Goal: Task Accomplishment & Management: Use online tool/utility

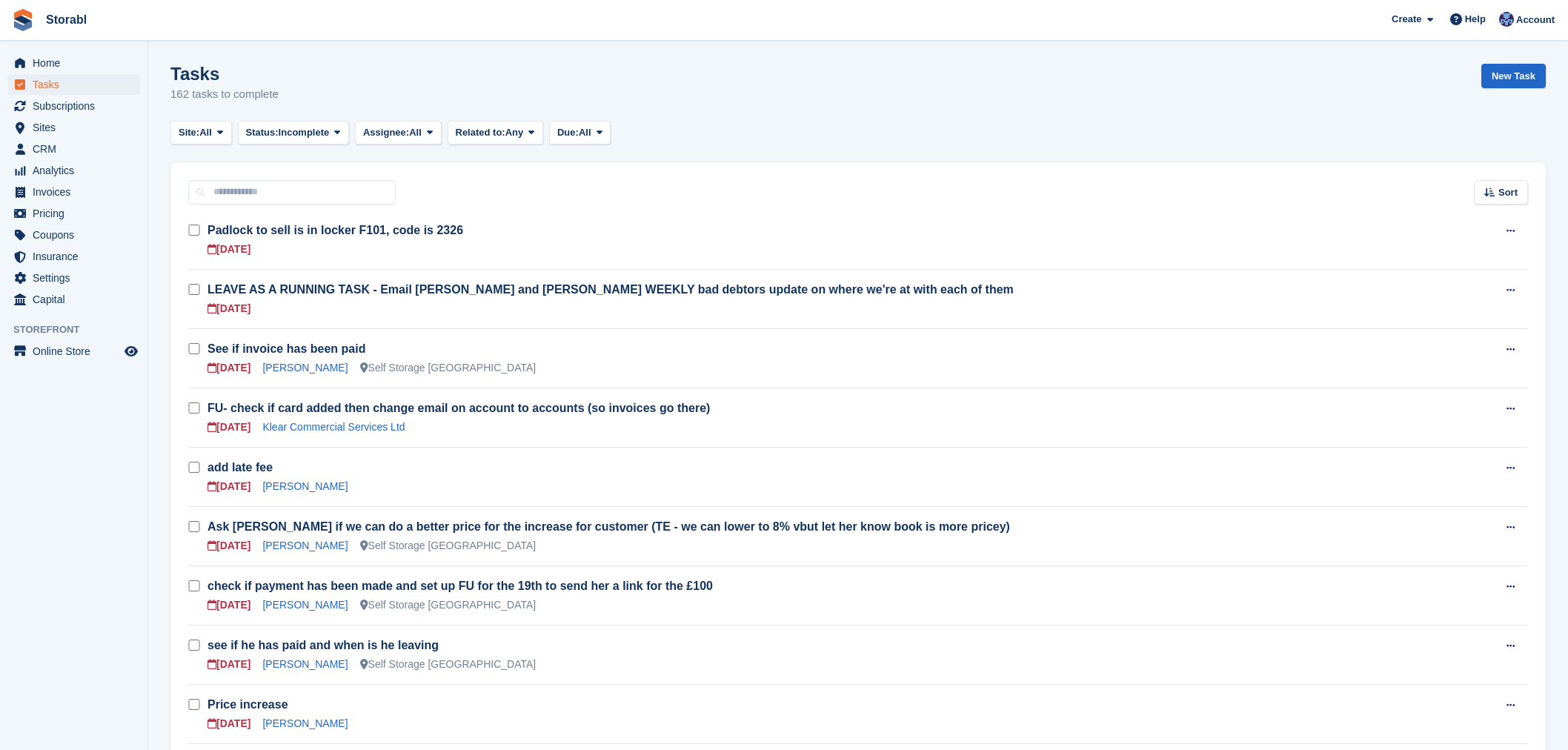
scroll to position [82, 0]
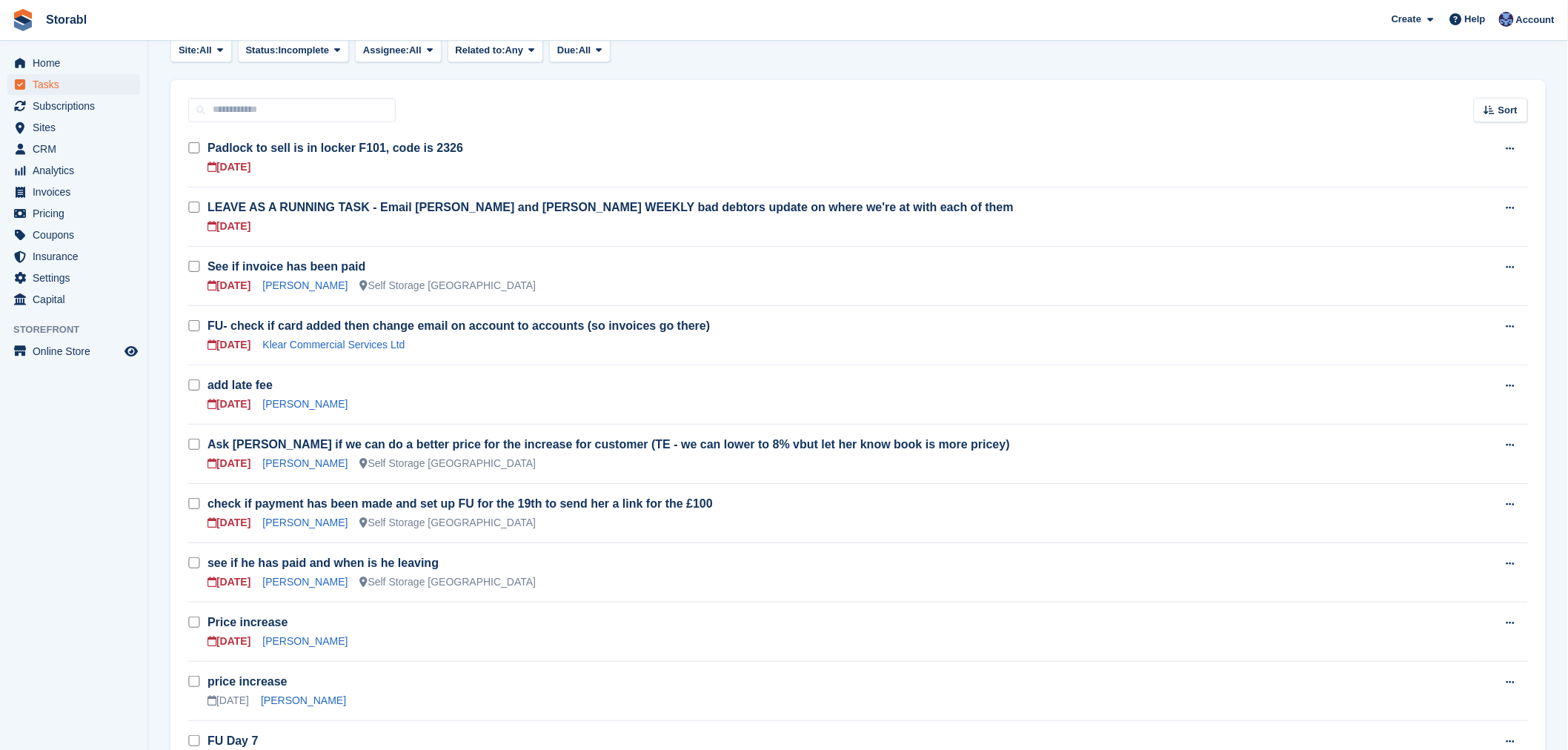
click at [302, 629] on h3 "Price increase" at bounding box center [843, 622] width 1271 height 16
click at [301, 632] on div "Price increase 19 Aug Karolina Degutyte" at bounding box center [843, 631] width 1271 height 35
drag, startPoint x: 295, startPoint y: 632, endPoint x: 287, endPoint y: 633, distance: 8.1
click at [294, 633] on div "Price increase 19 Aug Karolina Degutyte" at bounding box center [843, 631] width 1271 height 35
click at [283, 635] on link "[PERSON_NAME]" at bounding box center [304, 641] width 85 height 12
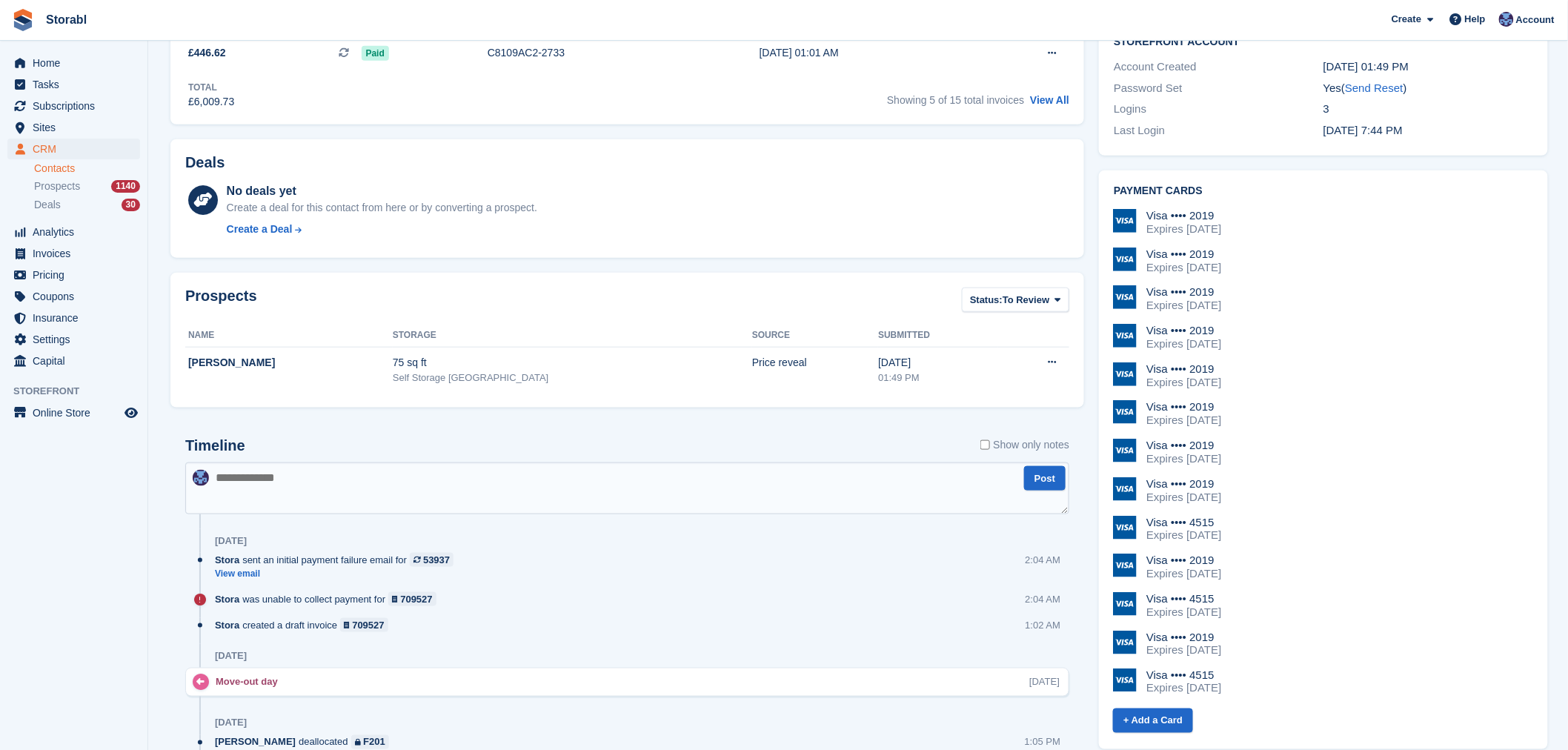
scroll to position [247, 0]
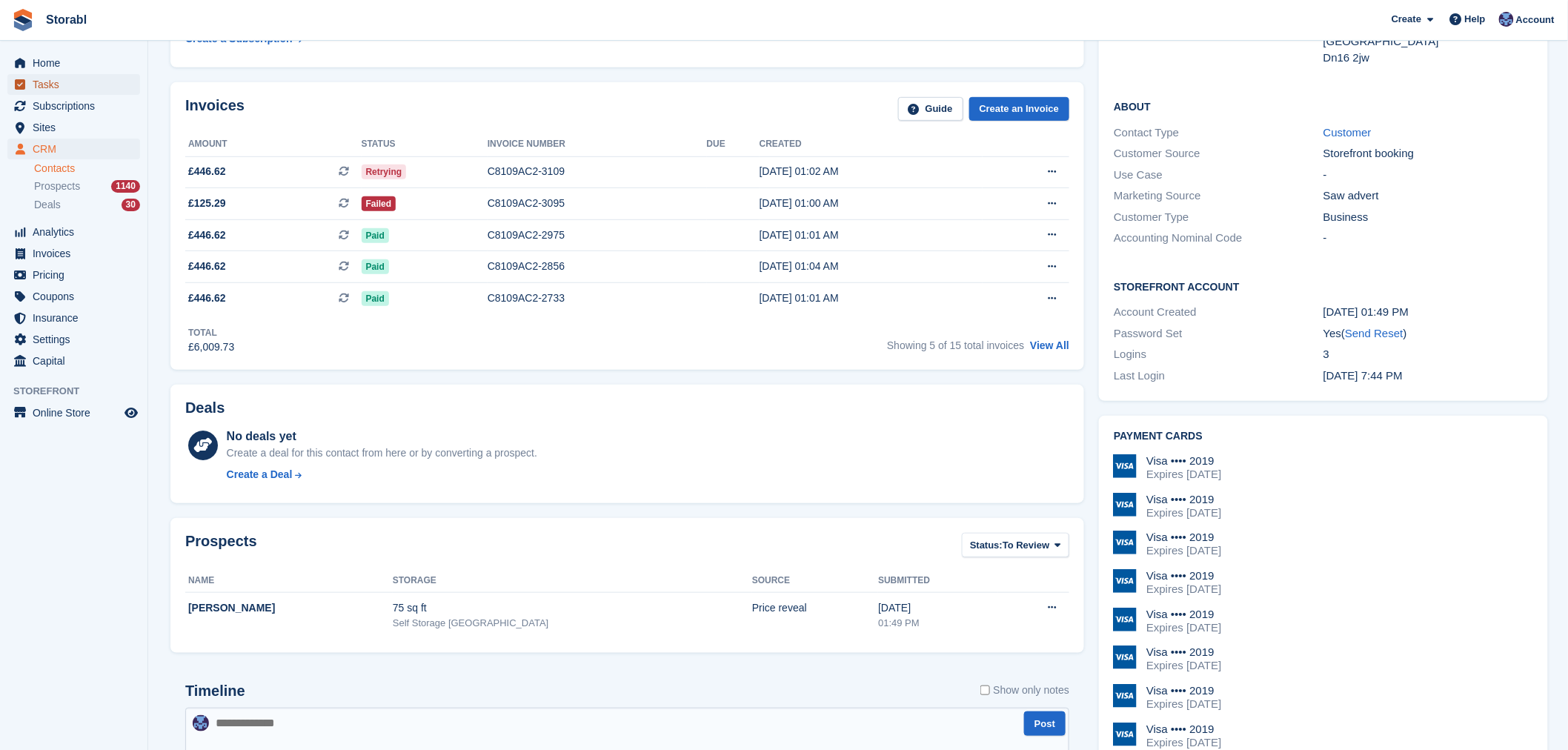
click at [40, 79] on span "Tasks" at bounding box center [77, 84] width 89 height 21
